Goal: Book appointment/travel/reservation

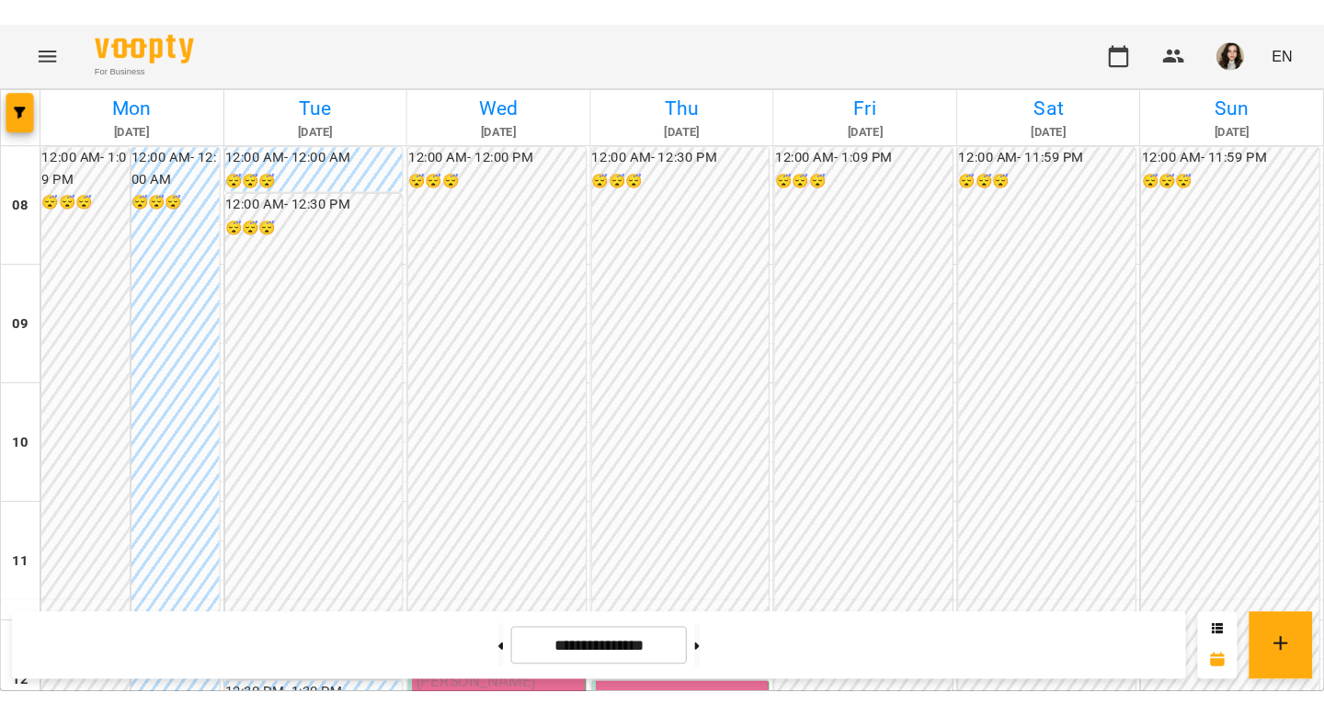
scroll to position [422, 0]
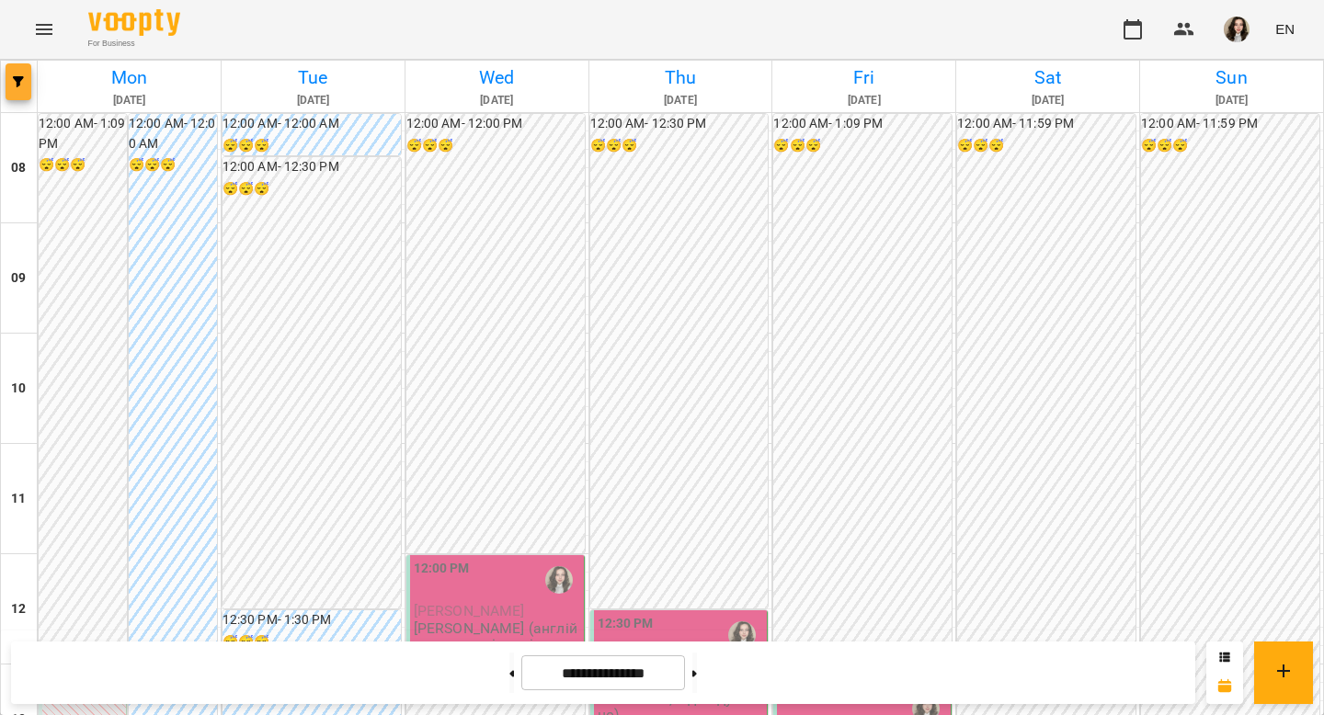
click at [23, 85] on icon "button" at bounding box center [18, 81] width 11 height 11
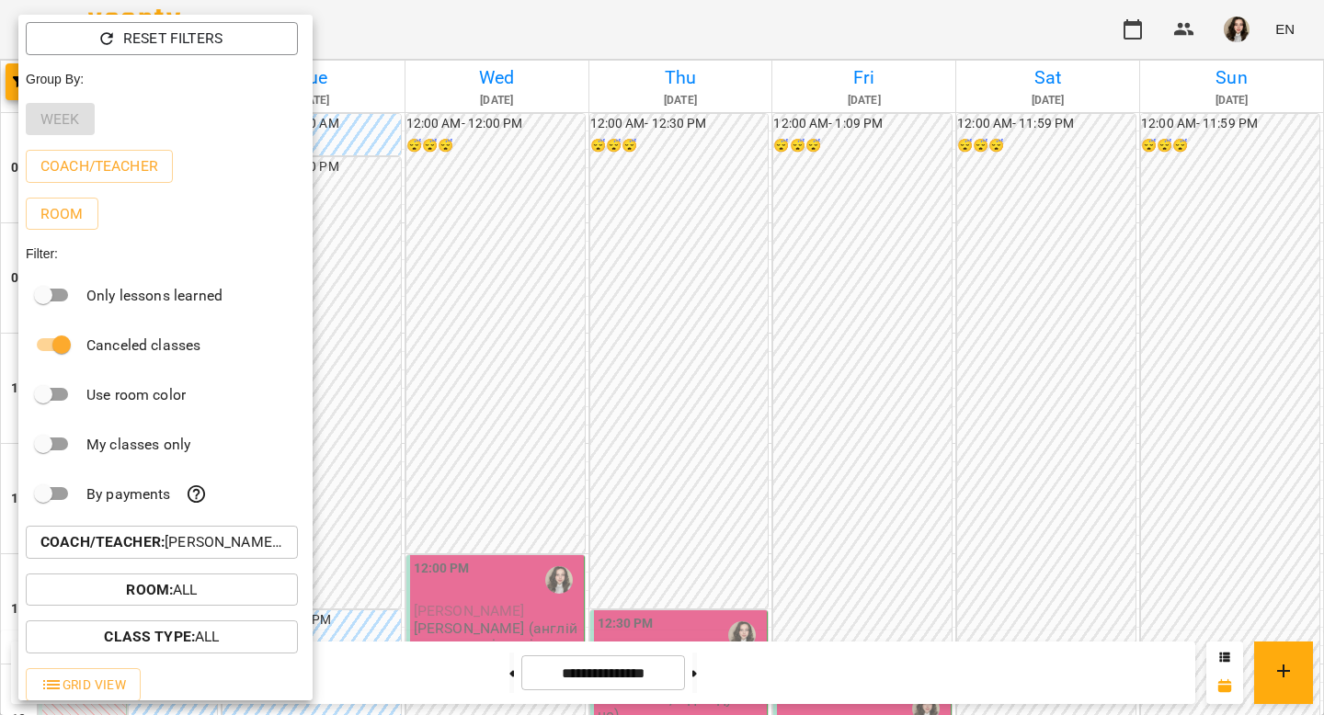
click at [220, 549] on p "Coach/Teacher : [PERSON_NAME] (а)" at bounding box center [161, 542] width 243 height 22
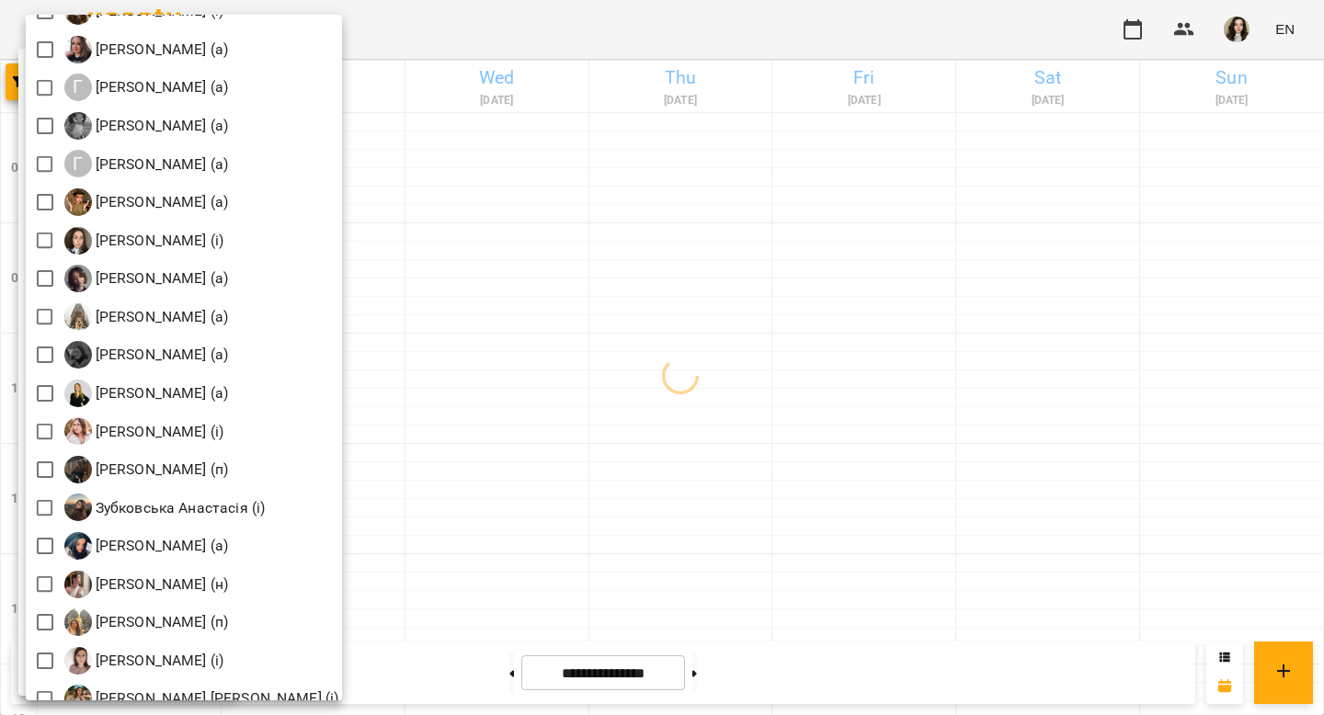
scroll to position [1271, 0]
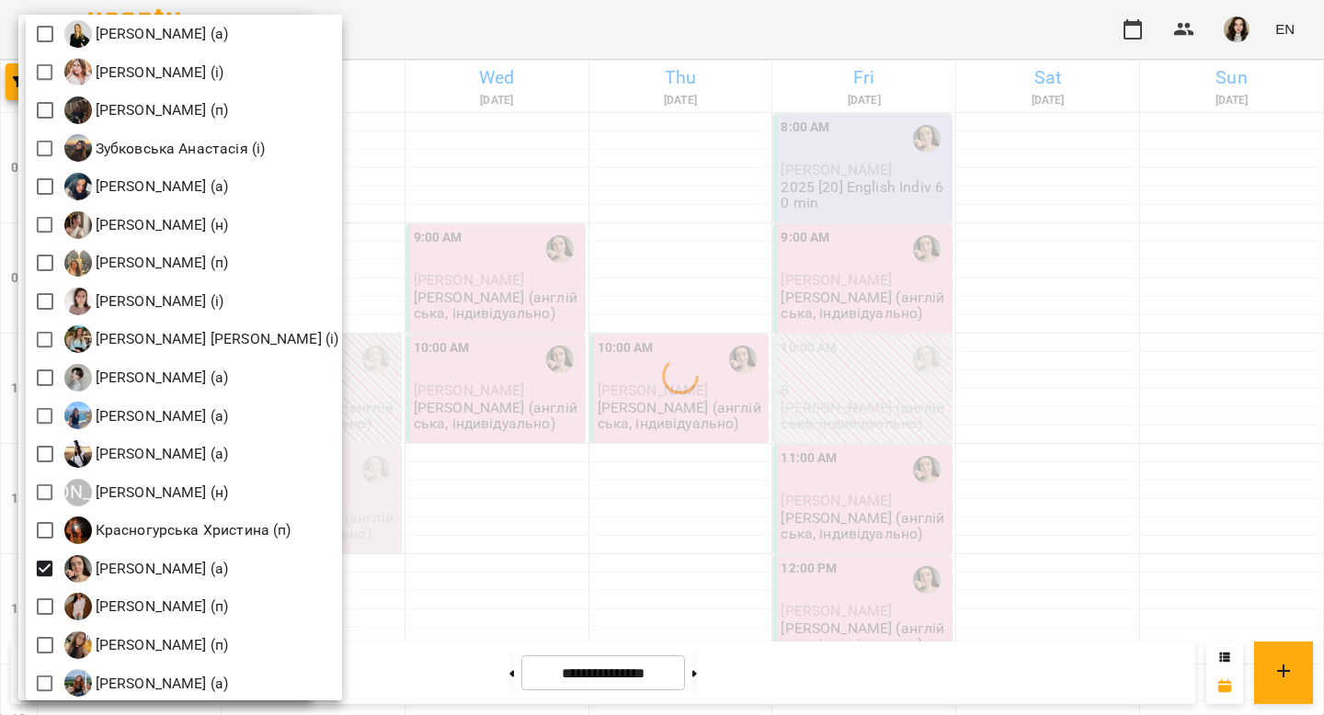
click at [553, 34] on div at bounding box center [662, 357] width 1324 height 715
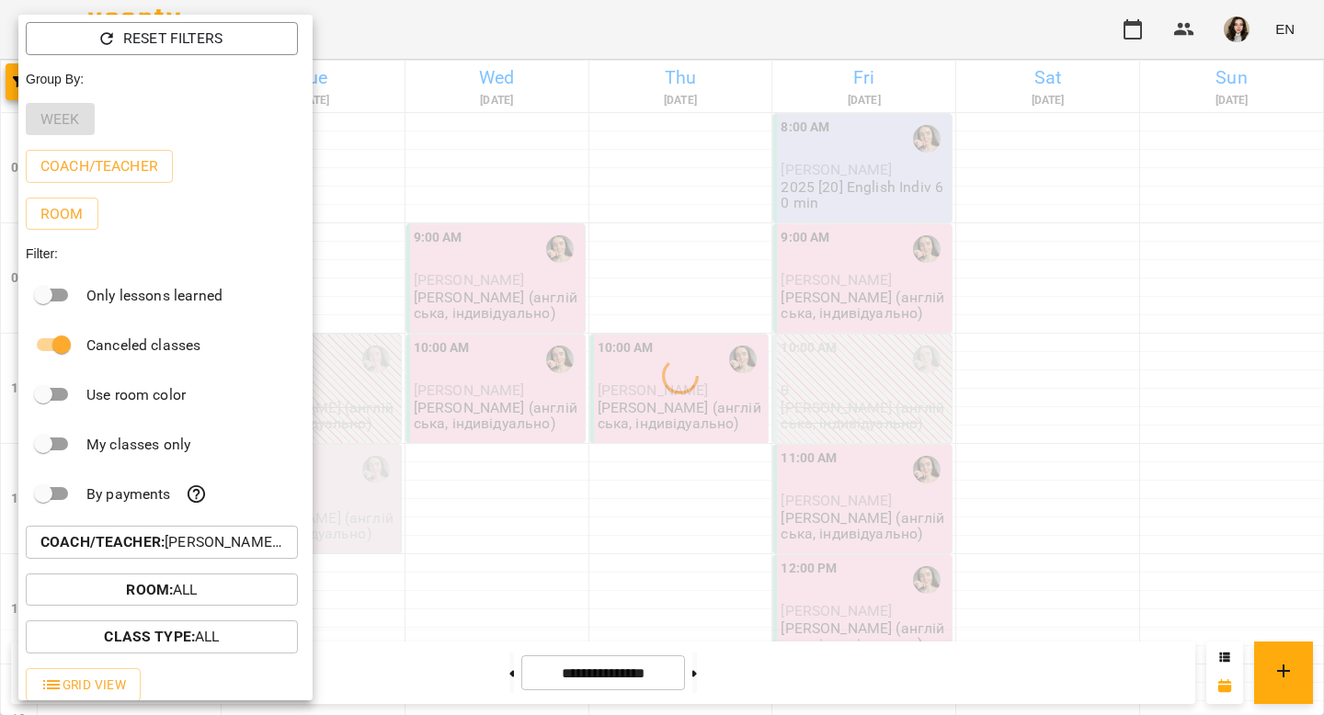
click at [553, 34] on div at bounding box center [662, 357] width 1324 height 715
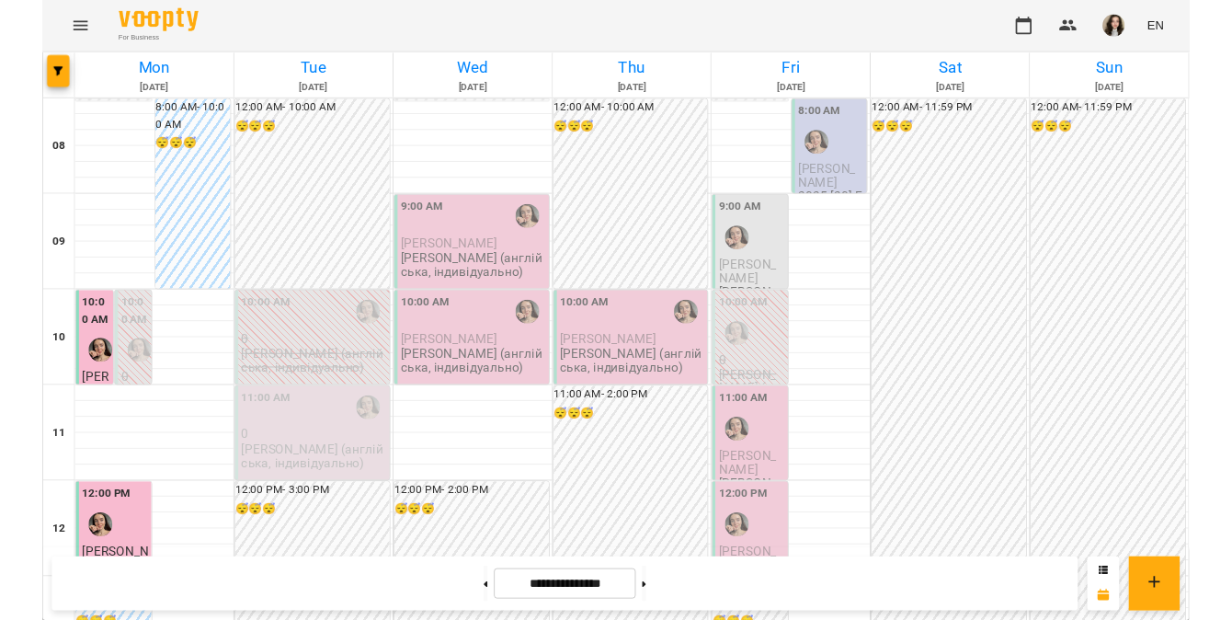
scroll to position [28, 0]
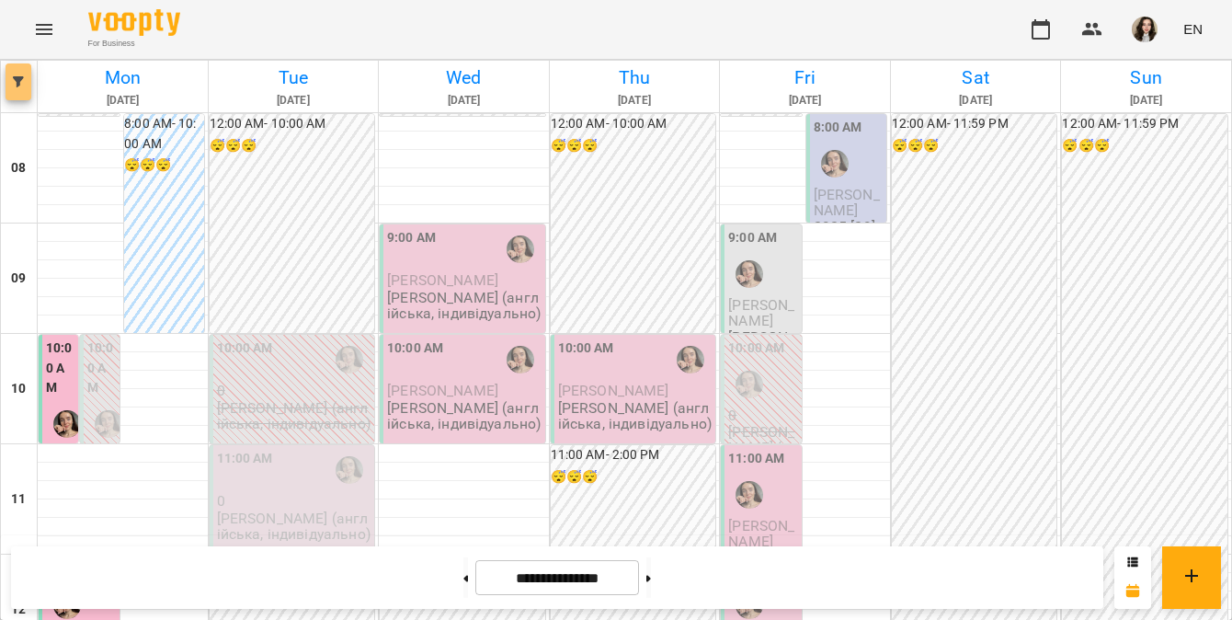
click at [19, 71] on button "button" at bounding box center [19, 81] width 26 height 37
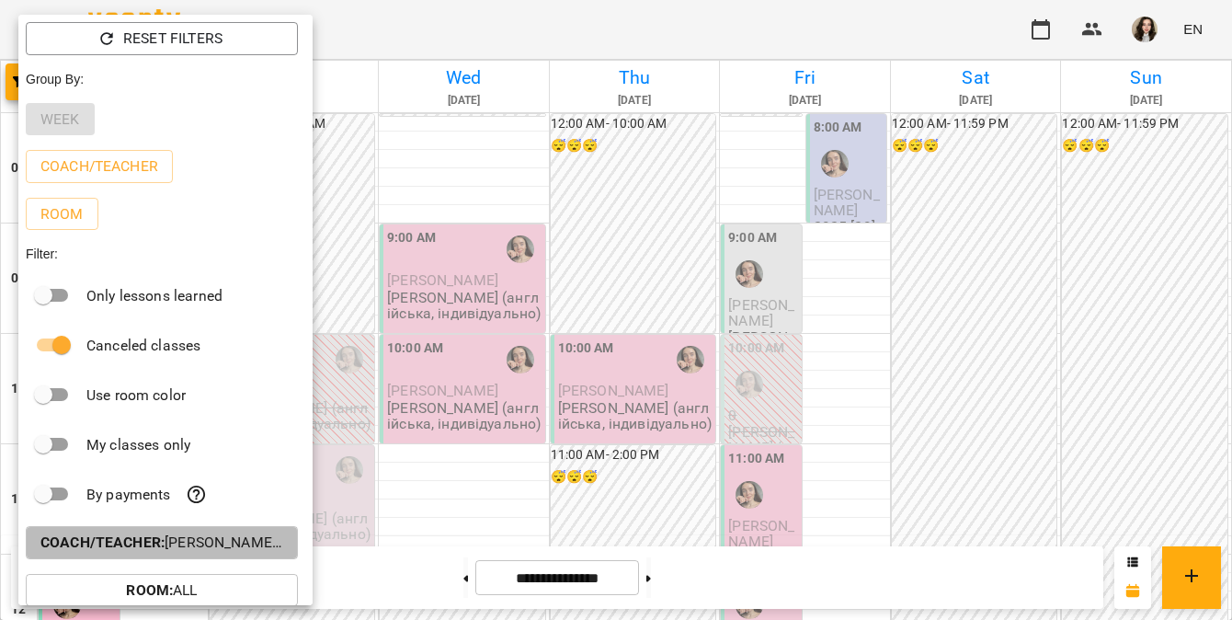
click at [232, 552] on p "Coach/Teacher : [PERSON_NAME] (а)" at bounding box center [161, 542] width 243 height 22
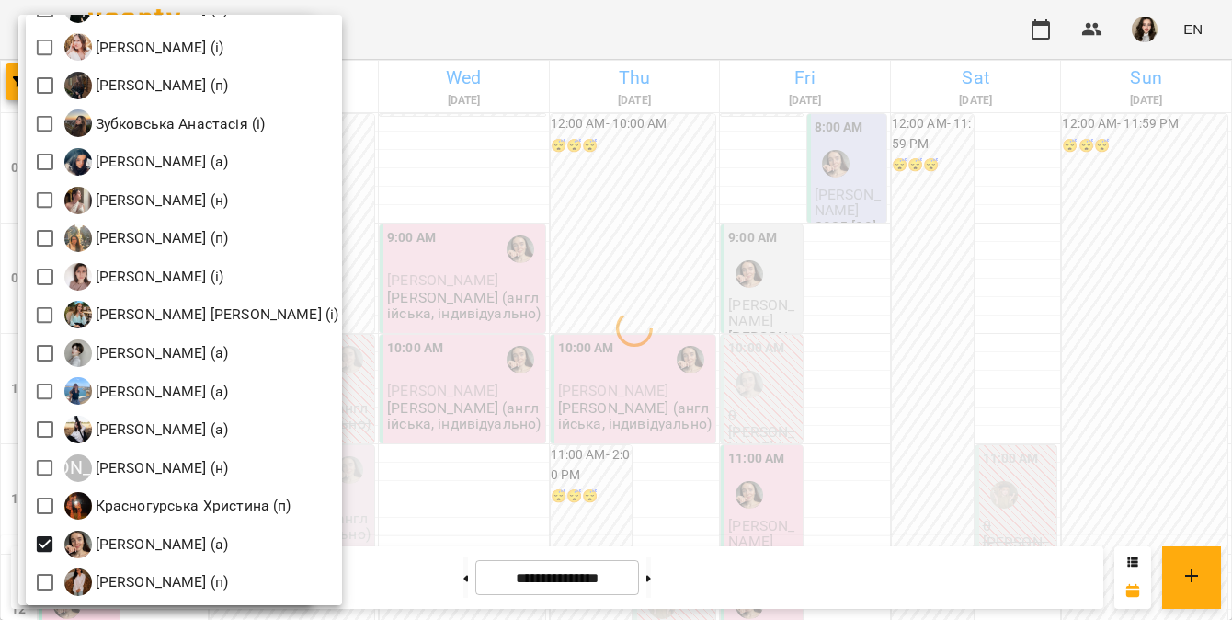
scroll to position [1296, 0]
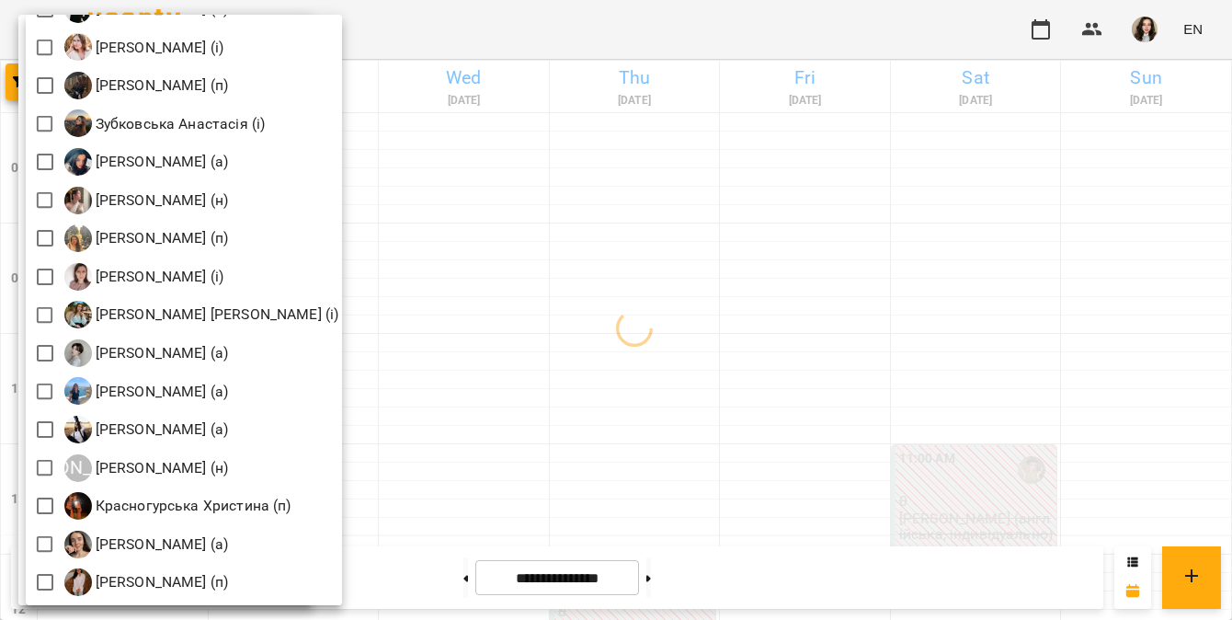
click at [637, 185] on div at bounding box center [616, 310] width 1232 height 620
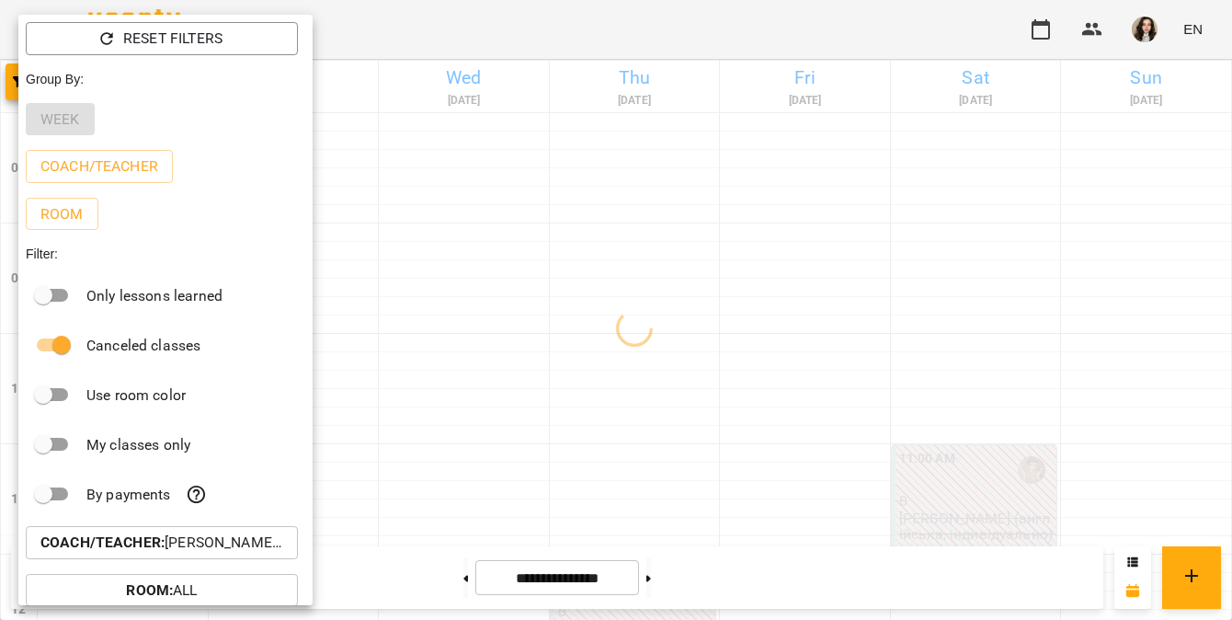
click at [637, 185] on div at bounding box center [616, 310] width 1232 height 620
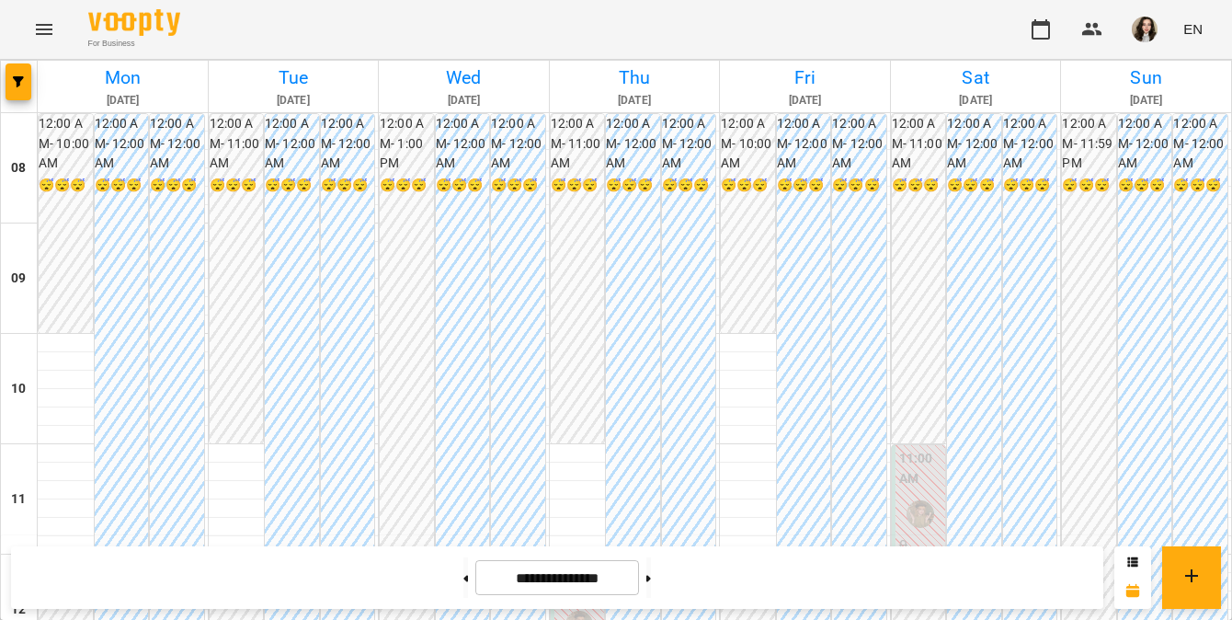
scroll to position [1148, 0]
click at [463, 580] on icon at bounding box center [465, 578] width 5 height 7
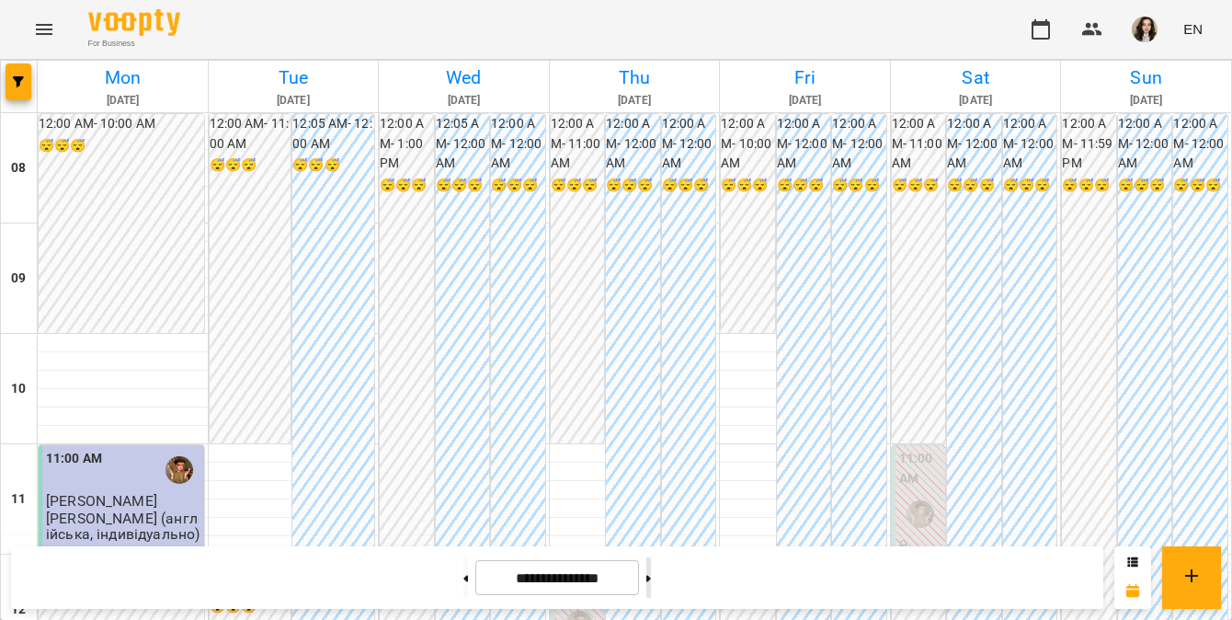
click at [651, 579] on button at bounding box center [648, 577] width 5 height 40
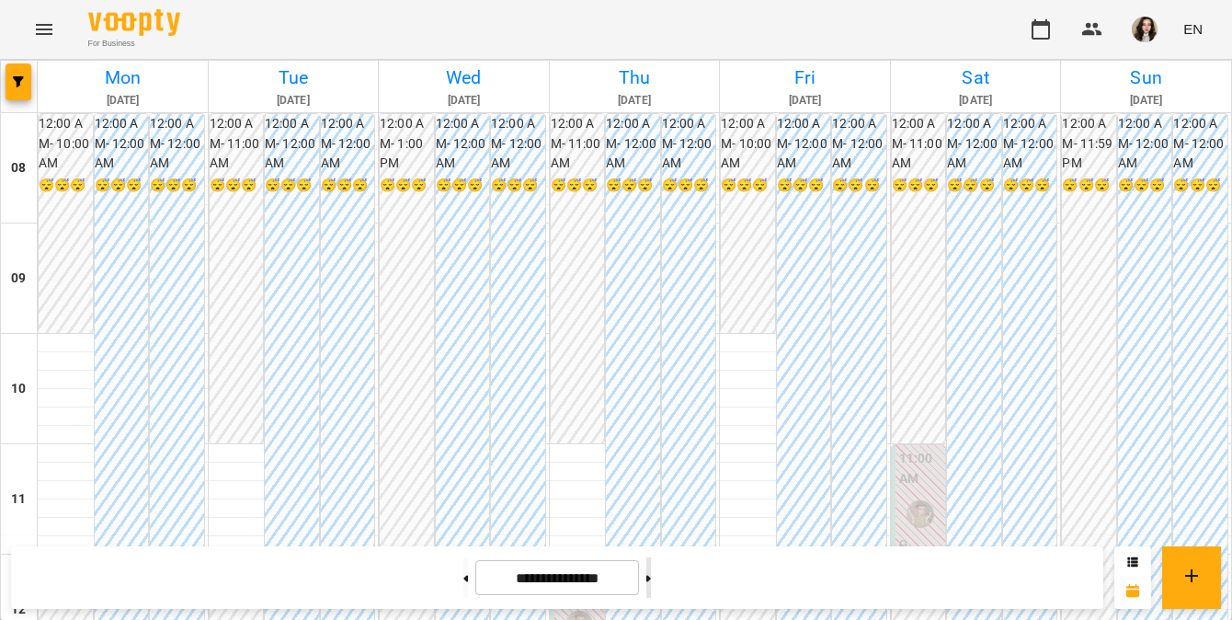
click at [651, 579] on button at bounding box center [648, 577] width 5 height 40
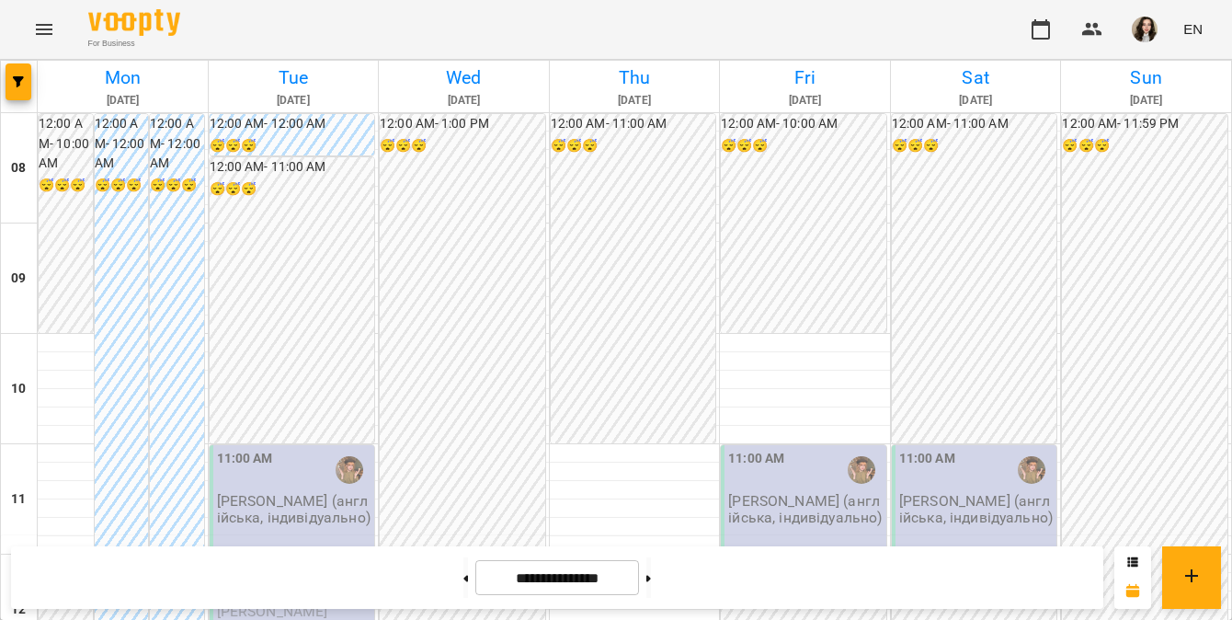
scroll to position [845, 0]
click at [15, 83] on icon "button" at bounding box center [18, 81] width 11 height 11
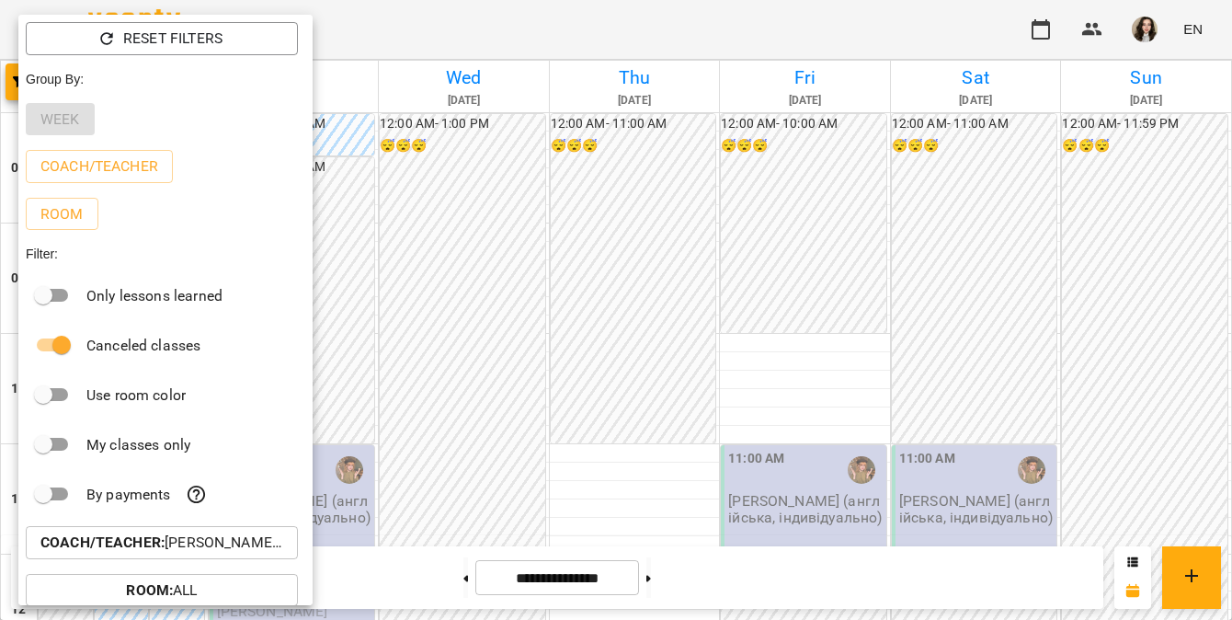
click at [255, 553] on p "Coach/Teacher : [PERSON_NAME] (а)" at bounding box center [161, 542] width 243 height 22
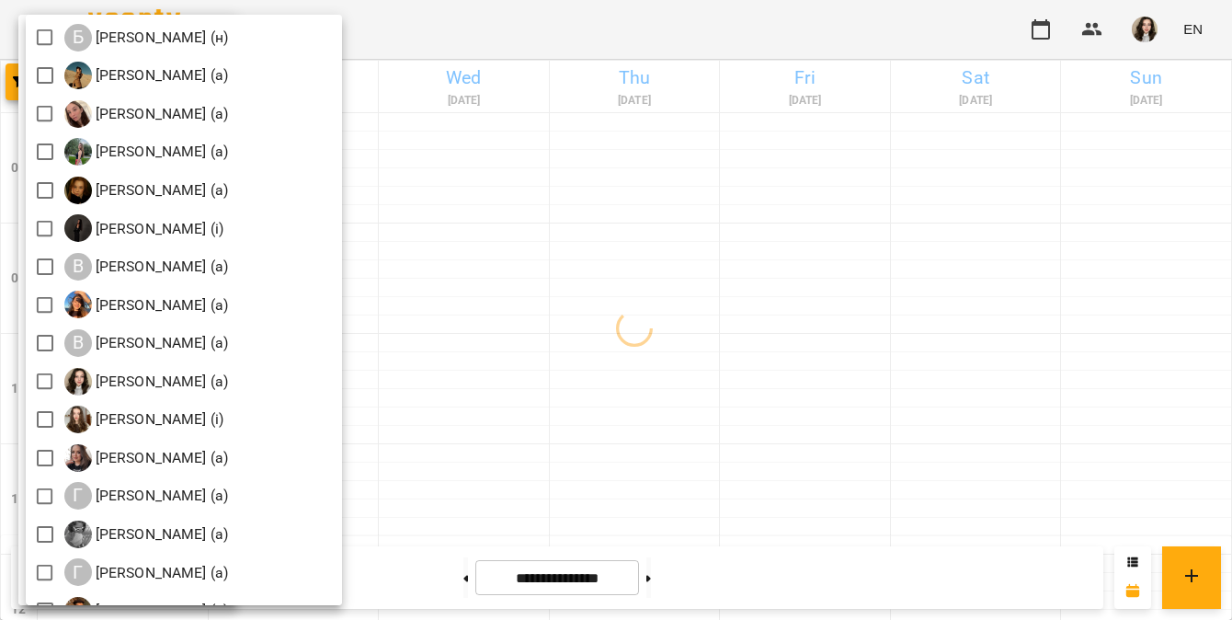
scroll to position [612, 0]
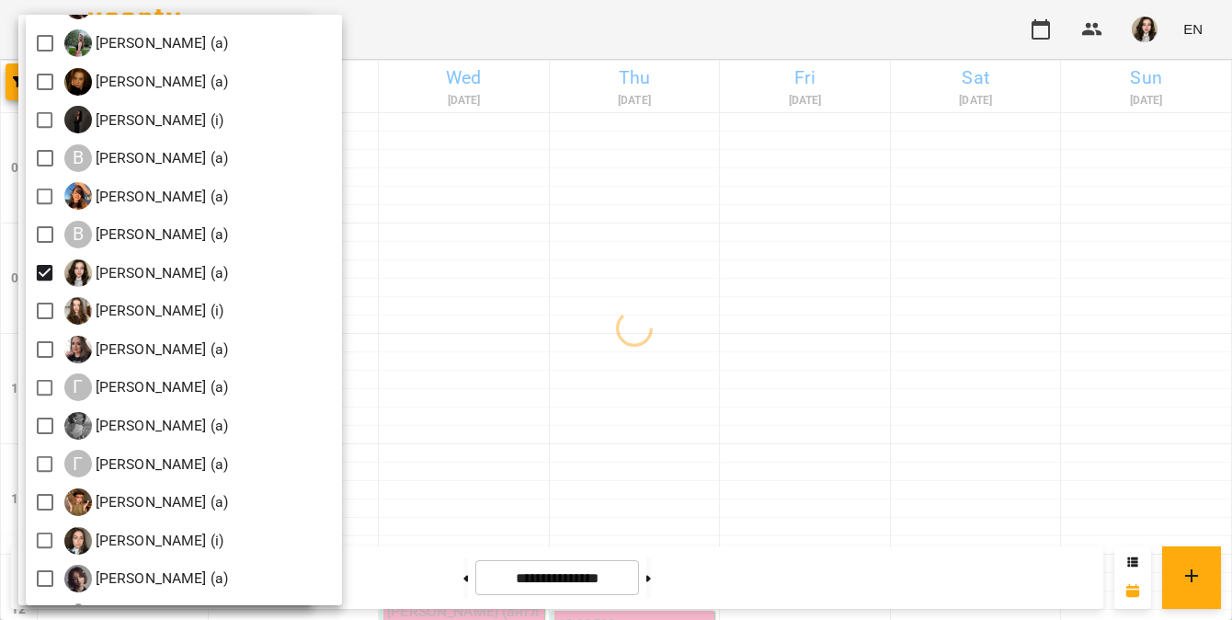
click at [654, 24] on div at bounding box center [616, 310] width 1232 height 620
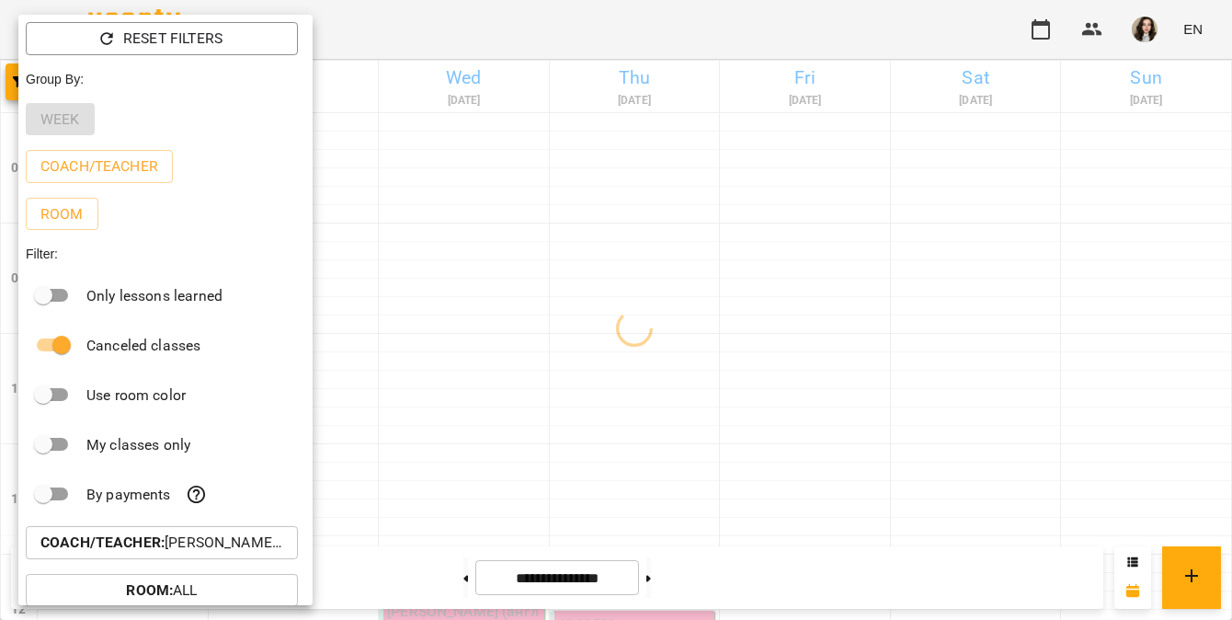
click at [654, 24] on div at bounding box center [616, 310] width 1232 height 620
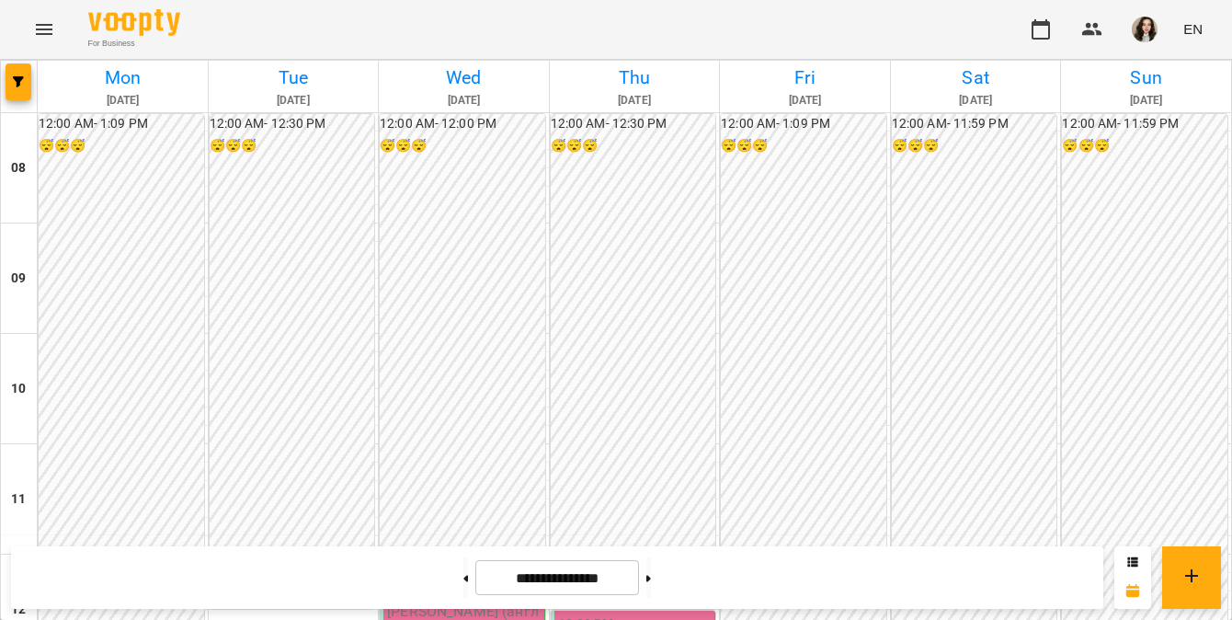
scroll to position [471, 0]
click at [463, 575] on button at bounding box center [465, 577] width 5 height 40
type input "**********"
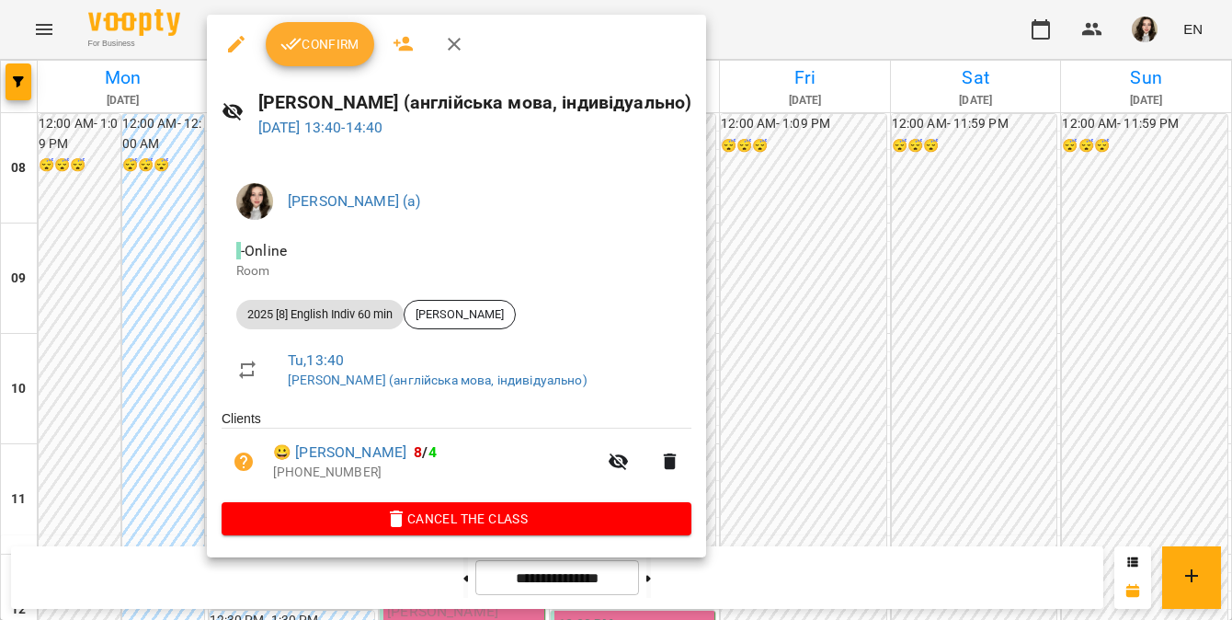
click at [328, 53] on span "Confirm" at bounding box center [319, 44] width 79 height 22
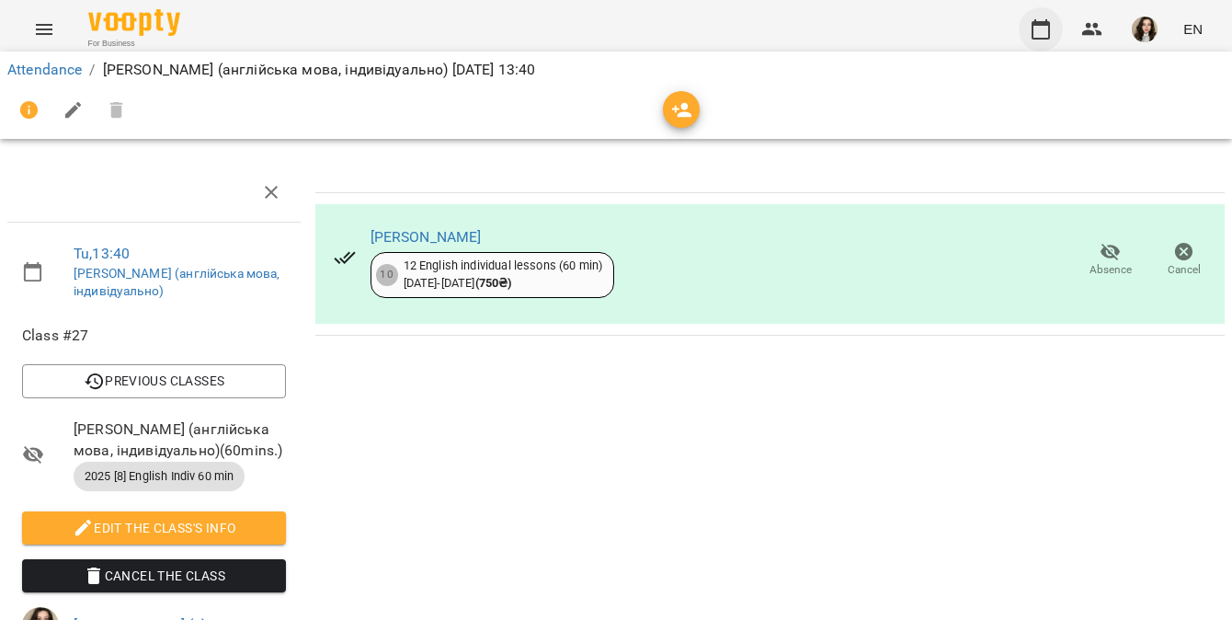
click at [1036, 18] on icon "button" at bounding box center [1041, 29] width 22 height 22
